Goal: Task Accomplishment & Management: Manage account settings

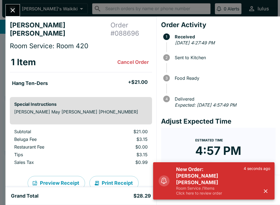
click at [261, 187] on div "4 seconds ago" at bounding box center [257, 181] width 27 height 30
click at [264, 195] on button "button" at bounding box center [265, 190] width 9 height 9
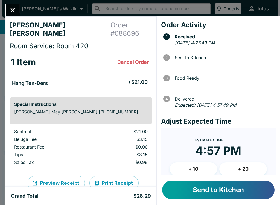
click at [232, 191] on button "Send to Kitchen" at bounding box center [218, 189] width 112 height 19
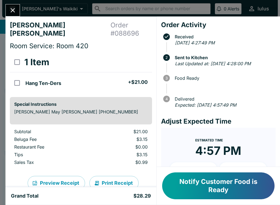
click at [86, 190] on div "Grand Total $28.29" at bounding box center [80, 196] width 151 height 18
click at [219, 189] on button "Notify Customer Food is Ready" at bounding box center [218, 185] width 112 height 27
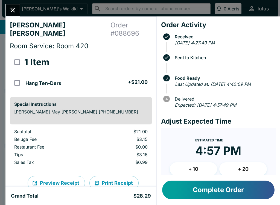
click at [15, 6] on button "Close" at bounding box center [13, 10] width 14 height 12
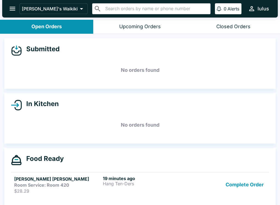
click at [70, 185] on div "Room Service: Room 420" at bounding box center [57, 184] width 86 height 5
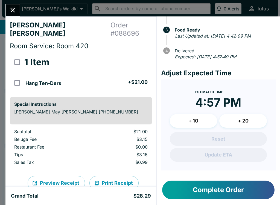
scroll to position [48, 0]
click at [18, 14] on button "Close" at bounding box center [13, 10] width 14 height 12
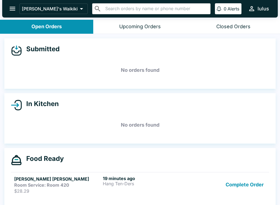
click at [242, 182] on button "Complete Order" at bounding box center [245, 184] width 42 height 18
